Goal: Entertainment & Leisure: Consume media (video, audio)

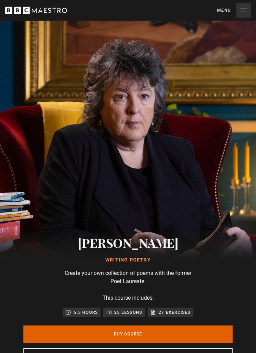
click at [249, 8] on button "Menu Close" at bounding box center [234, 10] width 34 height 14
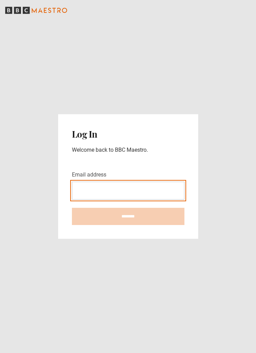
click at [159, 199] on input "Email address" at bounding box center [128, 191] width 112 height 18
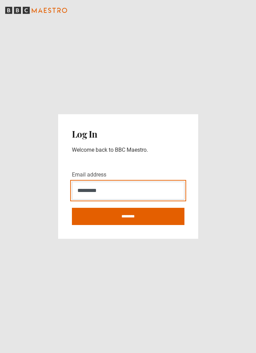
click at [137, 199] on input "*********" at bounding box center [128, 191] width 112 height 18
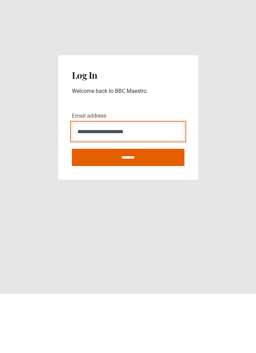
type input "**********"
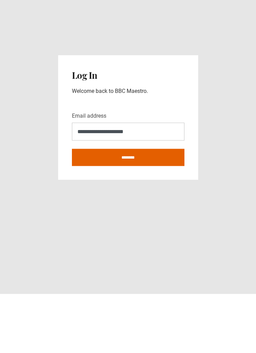
click at [166, 208] on input "********" at bounding box center [128, 216] width 112 height 17
type input "**********"
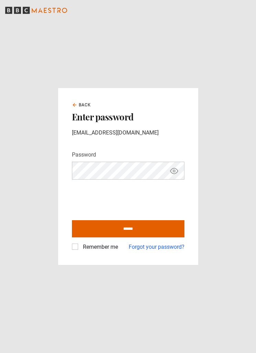
click at [177, 175] on icon "Show password" at bounding box center [174, 171] width 8 height 8
click at [161, 220] on input "******" at bounding box center [128, 228] width 112 height 17
type input "**********"
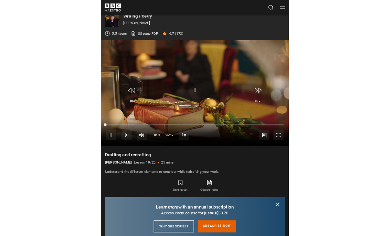
scroll to position [8, 0]
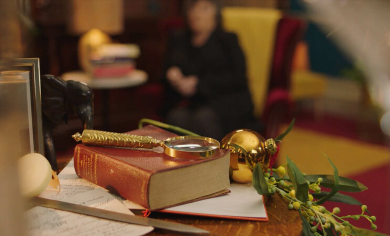
click at [255, 148] on video-js "Video Player is loading. Play Lesson Drafting and redrafting 10s Skip Back 10 s…" at bounding box center [195, 118] width 390 height 236
click at [190, 147] on video-js "Video Player is loading. Play Lesson Drafting and redrafting 10s Skip Back 10 s…" at bounding box center [195, 118] width 390 height 236
click at [255, 183] on video-js "Video Player is loading. Play Lesson Drafting and redrafting 10s Skip Back 10 s…" at bounding box center [195, 118] width 390 height 236
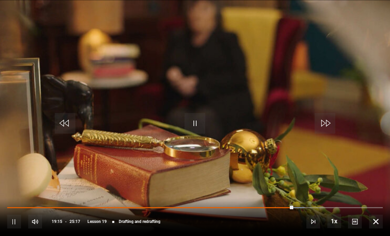
click at [255, 182] on video-js "Video Player is loading. Play Lesson Drafting and redrafting 10s Skip Back 10 s…" at bounding box center [195, 118] width 390 height 236
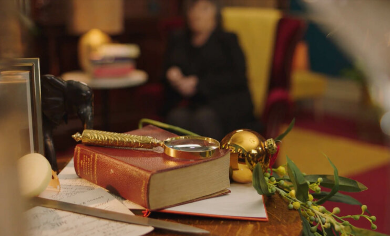
click at [255, 164] on video-js "Video Player is loading. Play Lesson Drafting and redrafting 10s Skip Back 10 s…" at bounding box center [195, 118] width 390 height 236
click at [171, 178] on video-js "Video Player is loading. Play Lesson Drafting and redrafting 10s Skip Back 10 s…" at bounding box center [195, 118] width 390 height 236
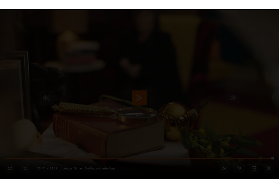
scroll to position [268, 0]
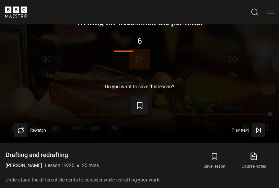
click at [57, 57] on div "Up next Writing for occasions: the personal 6 Cancel" at bounding box center [139, 38] width 257 height 40
click at [106, 0] on header "Cancel Courses Previous courses Next courses Agatha Christie Writing 12 Related…" at bounding box center [139, 12] width 279 height 24
click at [28, 114] on div "Do you want to save this lesson? Save lesson" at bounding box center [139, 99] width 257 height 30
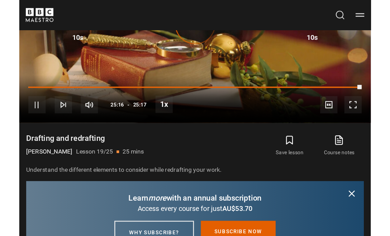
scroll to position [8, 0]
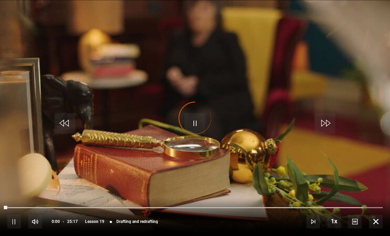
click at [148, 171] on video-js "Video Player is loading. Play Lesson Drafting and redrafting 10s Skip Back 10 s…" at bounding box center [195, 118] width 390 height 236
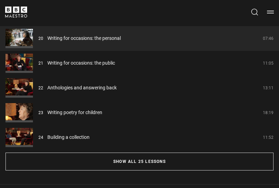
scroll to position [503, 0]
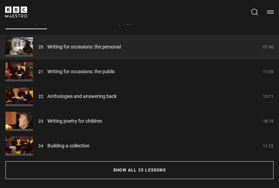
click at [218, 179] on button "Show all 25 lessons" at bounding box center [140, 170] width 268 height 18
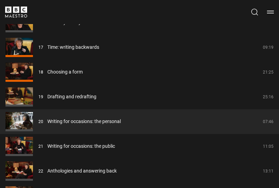
scroll to position [924, 0]
click at [121, 125] on link "Writing for occasions: the personal" at bounding box center [84, 121] width 74 height 7
click at [97, 100] on link "Drafting and redrafting" at bounding box center [71, 96] width 49 height 7
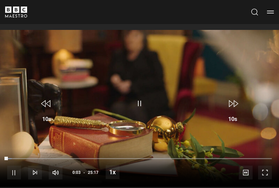
scroll to position [223, 0]
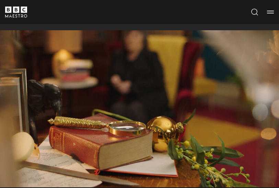
click at [234, 187] on video-js "Video Player is loading. Play Lesson Drafting and redrafting 10s Skip Back 10 s…" at bounding box center [139, 108] width 279 height 157
click at [216, 121] on video-js "Video Player is loading. Play Lesson Drafting and redrafting 10s Skip Back 10 s…" at bounding box center [139, 108] width 279 height 157
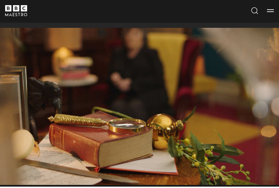
scroll to position [226, 0]
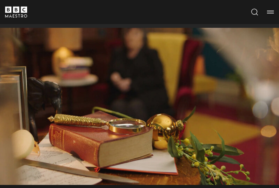
click at [116, 146] on video-js "Video Player is loading. Play Lesson Drafting and redrafting 10s Skip Back 10 s…" at bounding box center [139, 106] width 279 height 157
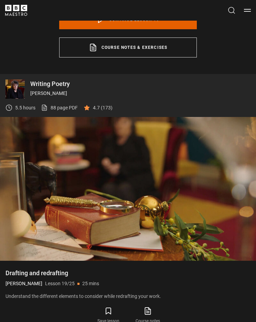
scroll to position [337, 0]
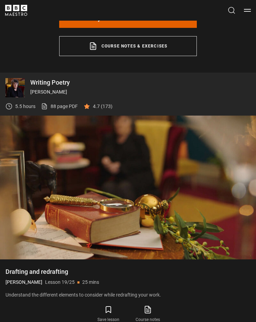
click at [202, 219] on video-js "Video Player is loading. Play Lesson Drafting and redrafting 10s Skip Back 10 s…" at bounding box center [128, 188] width 256 height 144
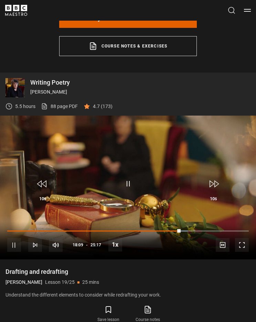
click at [236, 219] on span "Video Player" at bounding box center [242, 245] width 14 height 14
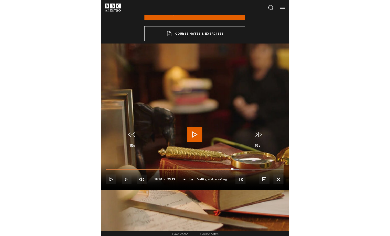
scroll to position [8, 0]
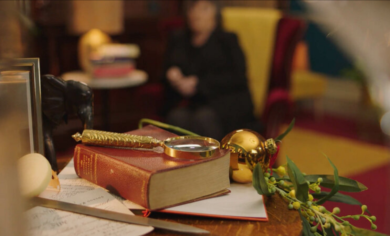
click at [207, 161] on video-js "Video Player is loading. Play Lesson Drafting and redrafting 10s Skip Back 10 s…" at bounding box center [195, 118] width 390 height 236
click at [235, 121] on video-js "Video Player is loading. Play Lesson Drafting and redrafting 10s Skip Back 10 s…" at bounding box center [195, 118] width 390 height 236
